Goal: Complete application form

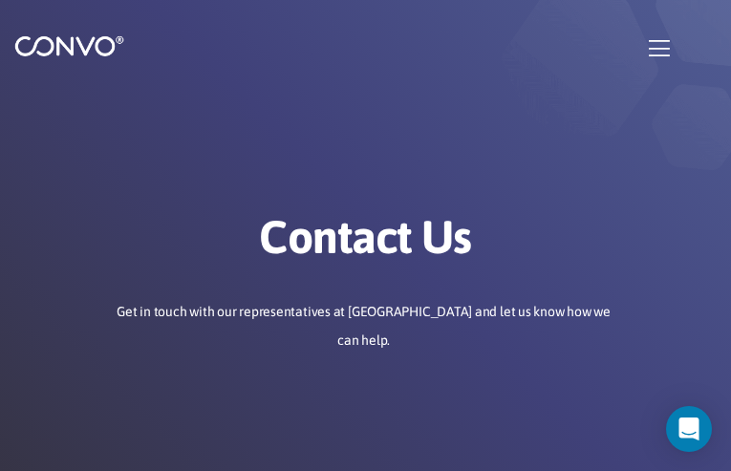
type input "XoQcTVheNi"
type input "uhuhaday87@gmail.com"
type input "jwUkTBjVzUKBB"
type input "VWrqMRiSH"
type input "GDiQXMDO"
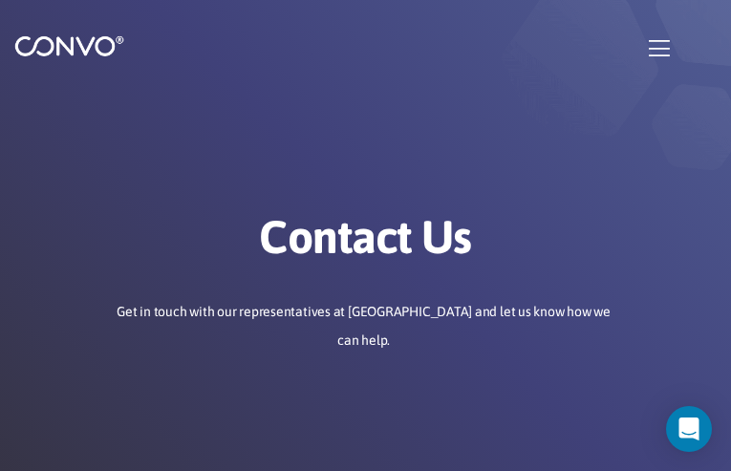
type input "uhuhaday87@gmail.com"
type input "uOYuIgjbwGPmBfZV"
type input "BtWCCnjmJ"
type input "lpMCafhnX"
checkbox input"] "false"
